Goal: Information Seeking & Learning: Learn about a topic

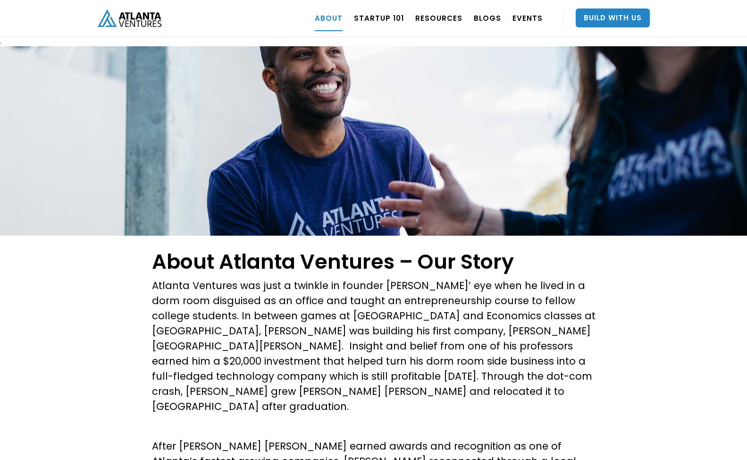
click at [138, 22] on img "home" at bounding box center [130, 17] width 64 height 17
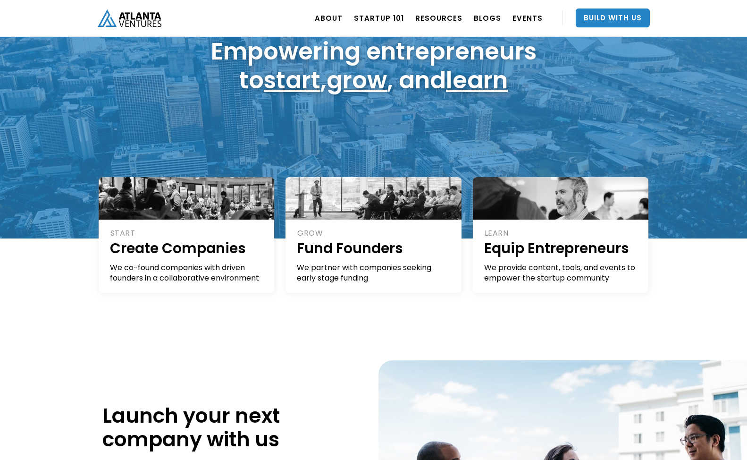
scroll to position [96, 0]
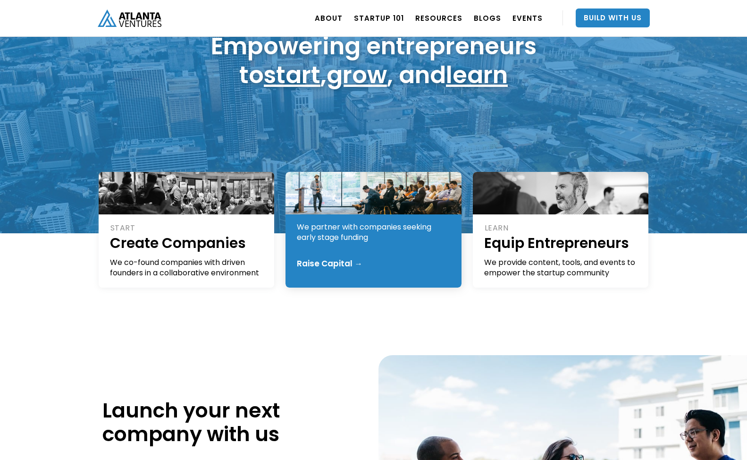
click at [425, 246] on div "GROW Fund Founders We partner with companies seeking early stage funding Raise …" at bounding box center [374, 230] width 176 height 116
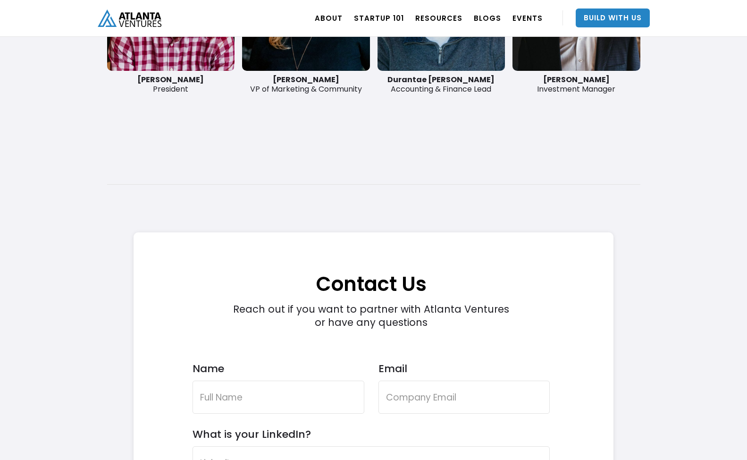
scroll to position [2632, 0]
